Goal: Transaction & Acquisition: Purchase product/service

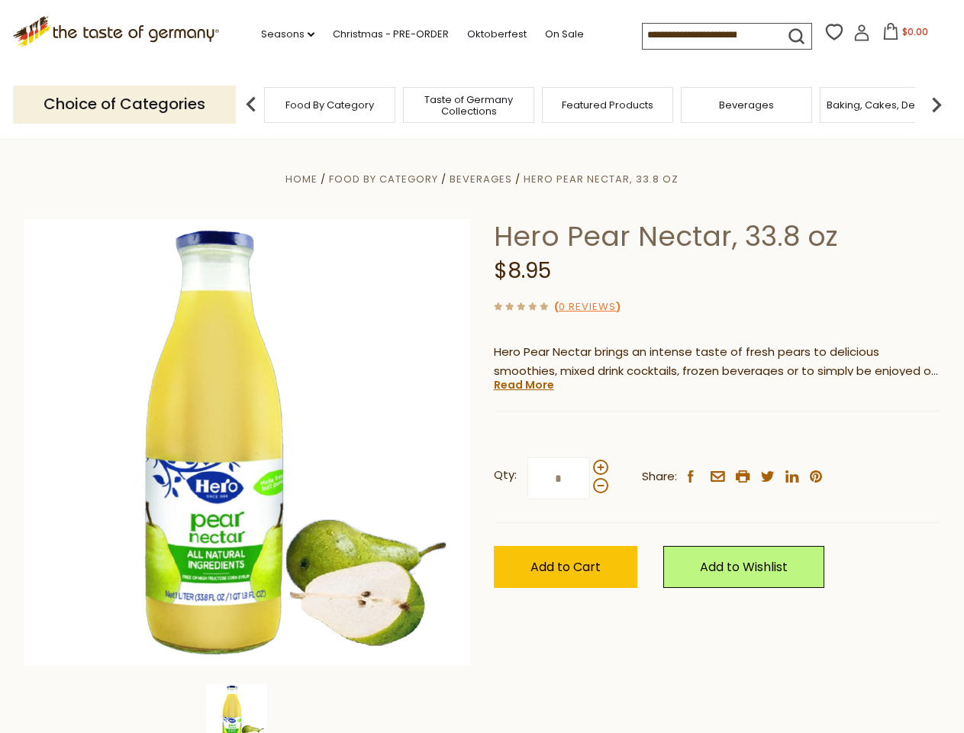
click at [481, 366] on div "Home Food By Category [GEOGRAPHIC_DATA] Hero Pear Nectar, 33.8 oz Hero Pear Nec…" at bounding box center [482, 463] width 939 height 588
click at [282, 34] on link "Seasons dropdown_arrow" at bounding box center [287, 34] width 53 height 17
click at [902, 36] on span "$0.00" at bounding box center [915, 31] width 26 height 13
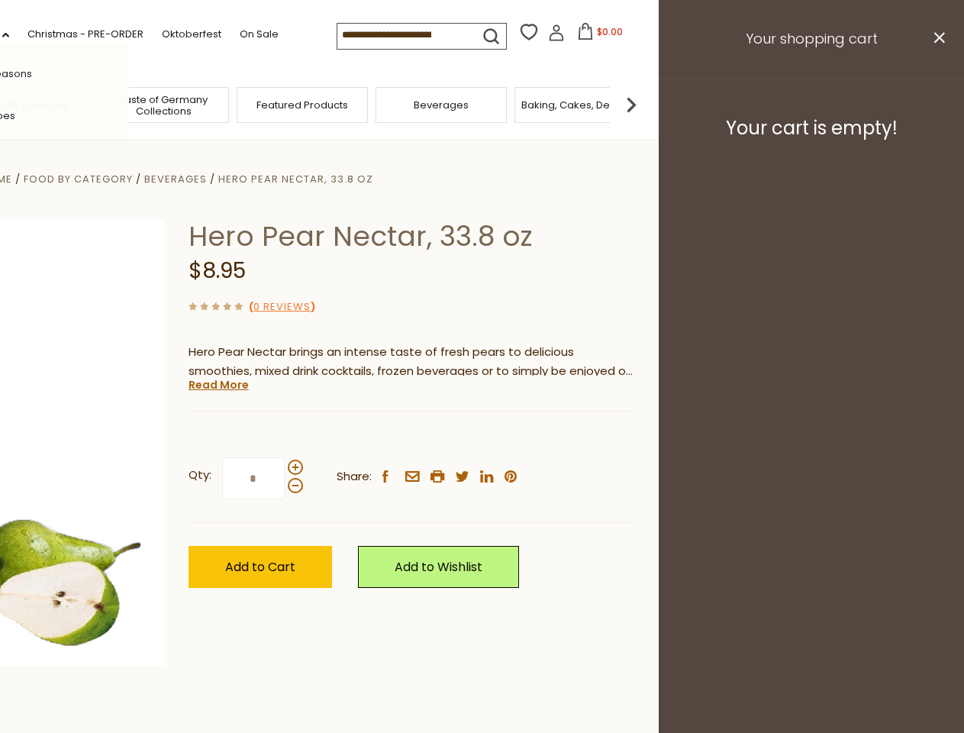
click at [129, 104] on div "All Seasons Recipes Game Day [DATE] [DATE] [DATE][PERSON_NAME] [DATE] Springfes…" at bounding box center [42, 366] width 173 height 647
click at [646, 104] on img at bounding box center [631, 104] width 31 height 31
click at [481, 436] on div "Qty: * Share: facebook email printer twitter linkedin pinterest" at bounding box center [411, 478] width 446 height 89
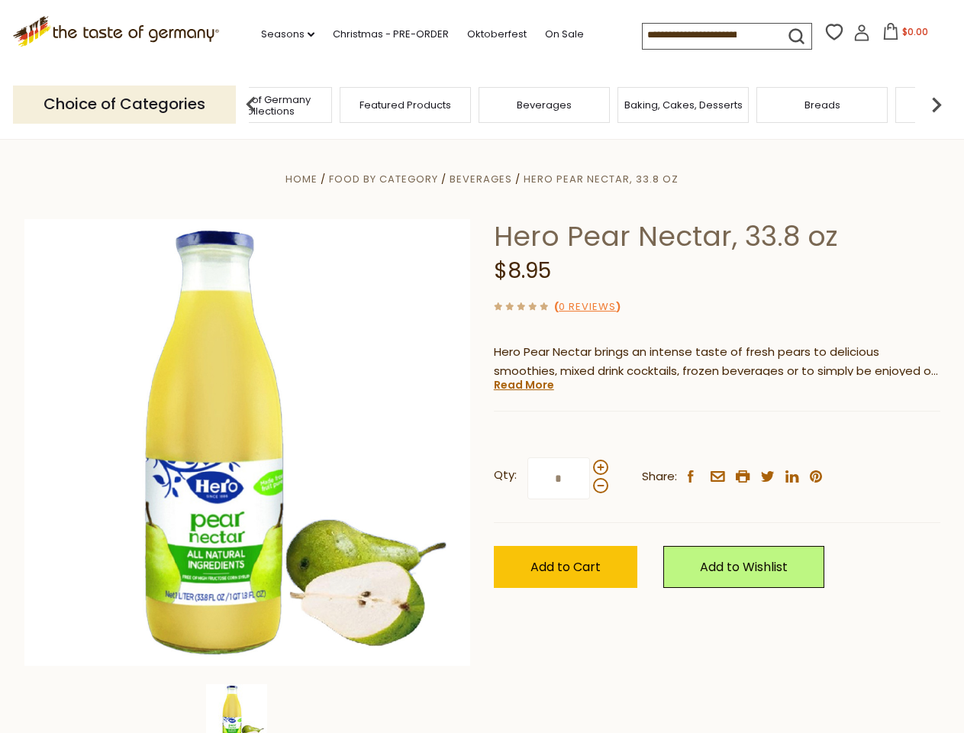
click at [247, 708] on img at bounding box center [236, 714] width 61 height 61
click at [523, 385] on link "Read More" at bounding box center [524, 384] width 60 height 15
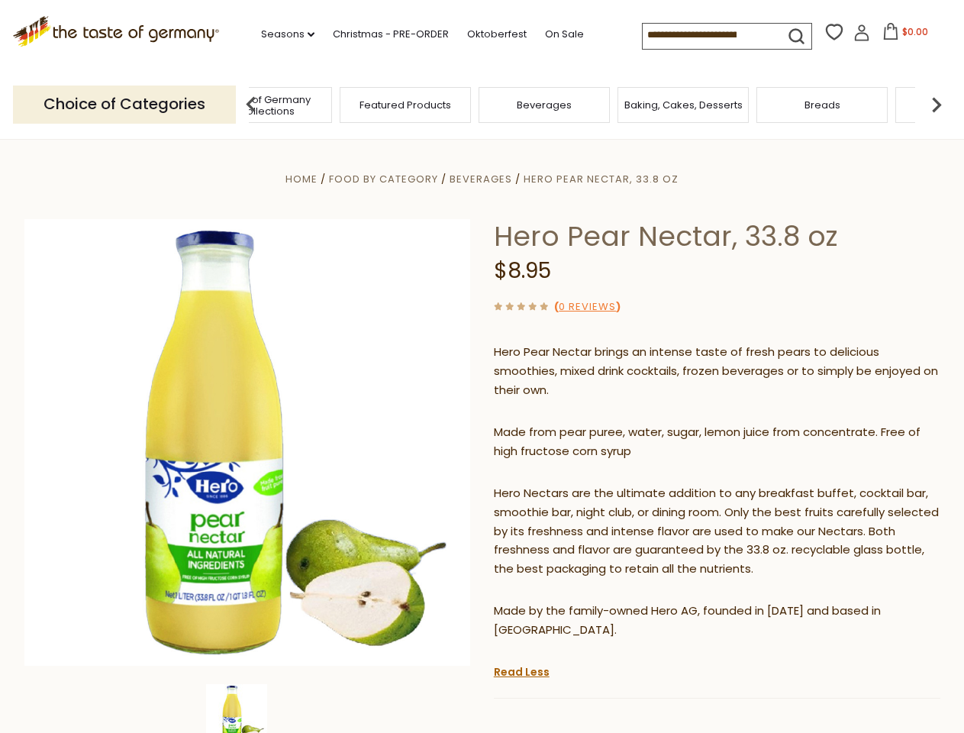
click at [600, 484] on p "Hero Nectars are the ultimate addition to any breakfast buffet, cocktail bar, s…" at bounding box center [717, 531] width 446 height 95
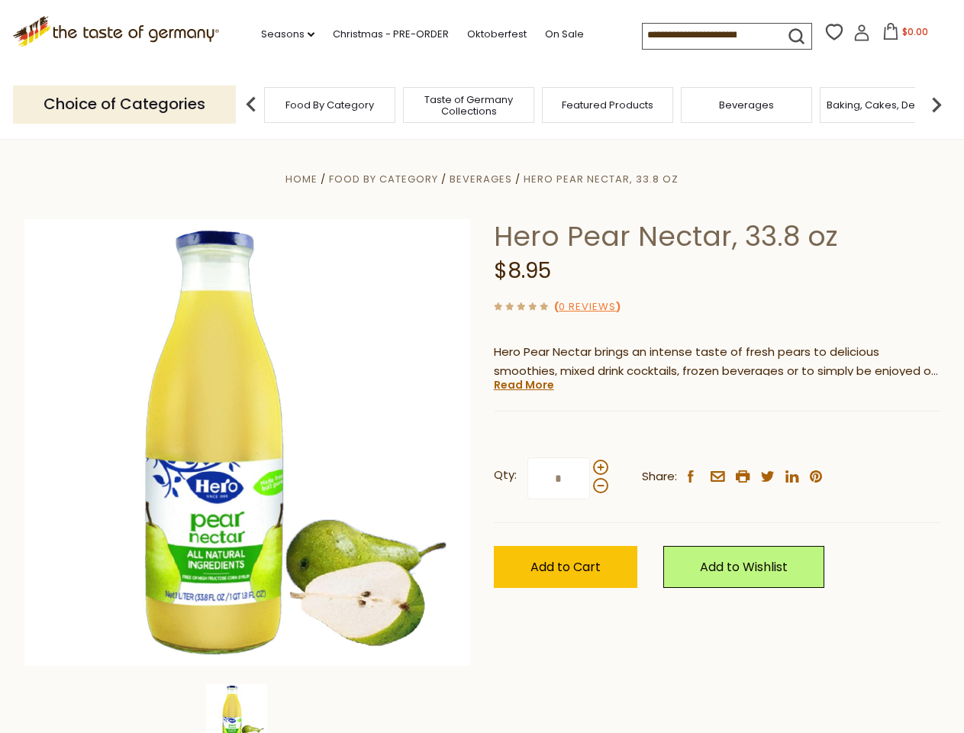
click at [481, 366] on div "Home Food By Category [GEOGRAPHIC_DATA] Hero Pear Nectar, 33.8 oz Hero Pear Nec…" at bounding box center [482, 463] width 939 height 588
click at [282, 34] on link "Seasons dropdown_arrow" at bounding box center [287, 34] width 53 height 17
click at [902, 36] on span "$0.00" at bounding box center [915, 31] width 26 height 13
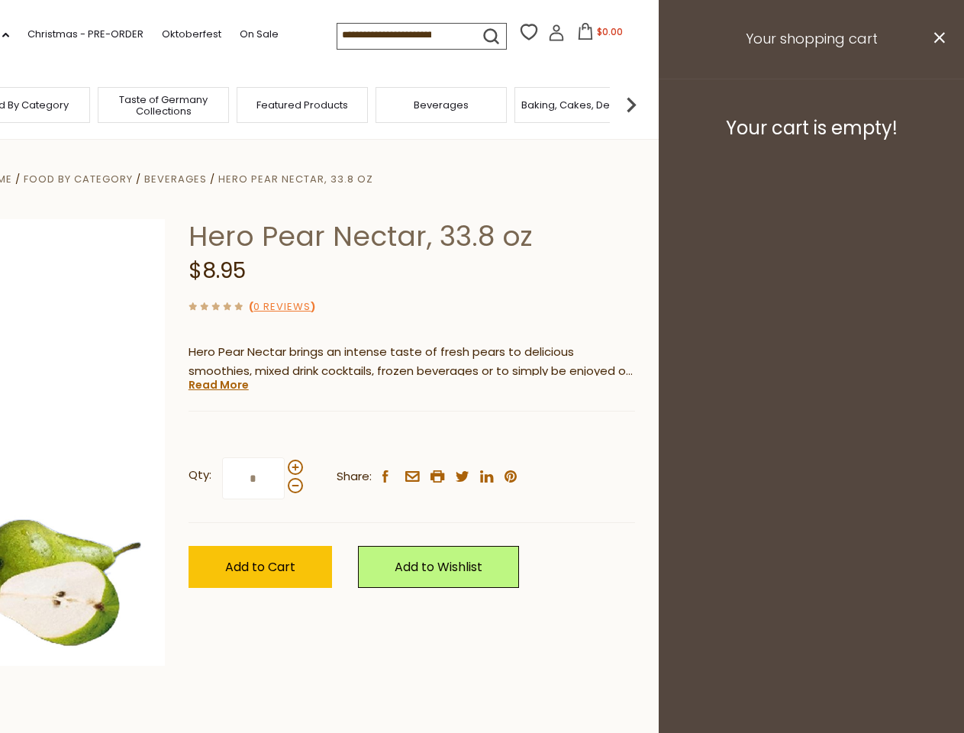
click at [129, 104] on div "All Seasons Recipes Game Day [DATE] [DATE] [DATE][PERSON_NAME] [DATE] Springfes…" at bounding box center [42, 358] width 173 height 647
click at [646, 104] on img at bounding box center [631, 104] width 31 height 31
click at [481, 436] on div "Home Food By Category [GEOGRAPHIC_DATA] Hero Pear Nectar, 33.8 oz Hero Pear Nec…" at bounding box center [177, 463] width 939 height 588
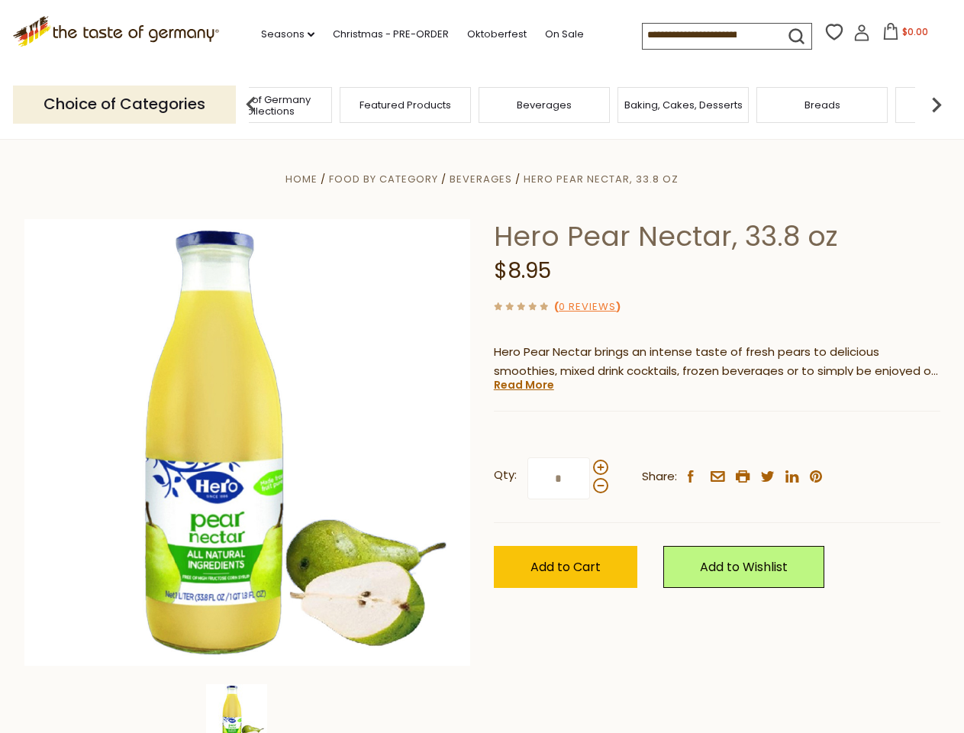
click at [247, 708] on img at bounding box center [236, 714] width 61 height 61
click at [523, 385] on link "Read More" at bounding box center [524, 384] width 60 height 15
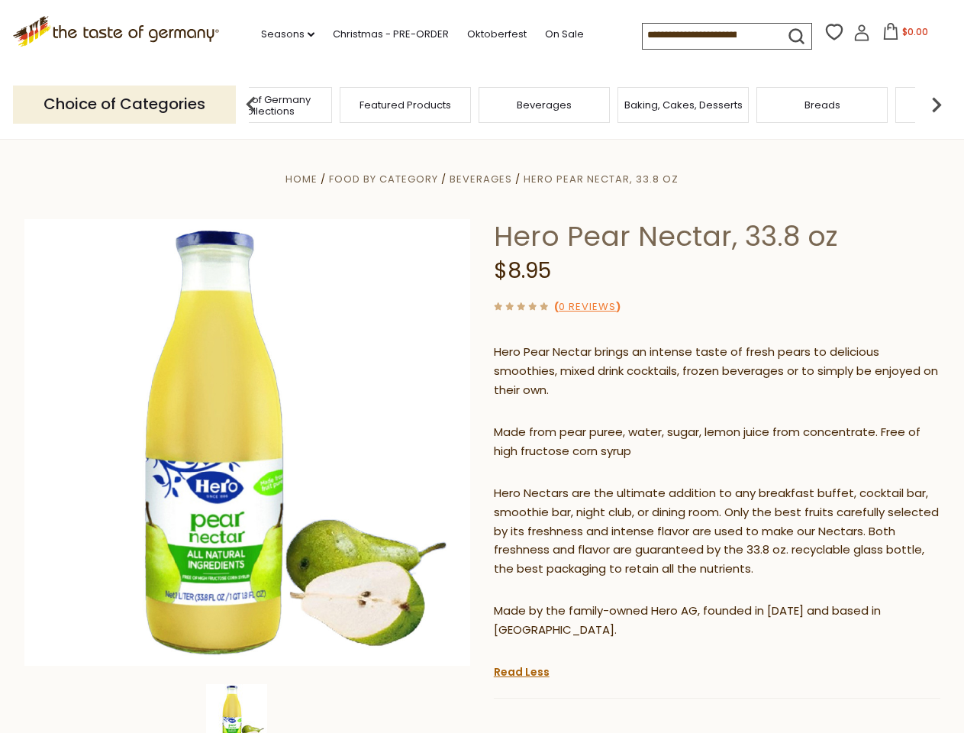
click at [600, 484] on p "Hero Nectars are the ultimate addition to any breakfast buffet, cocktail bar, s…" at bounding box center [717, 531] width 446 height 95
